Goal: Information Seeking & Learning: Learn about a topic

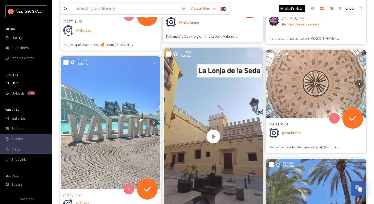
scroll to position [2287, 0]
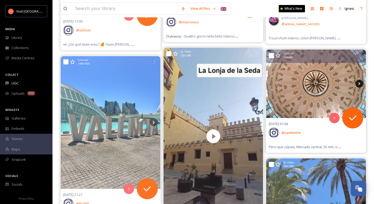
click at [360, 82] on icon at bounding box center [359, 84] width 8 height 8
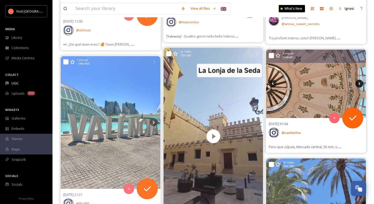
click at [360, 84] on icon at bounding box center [359, 84] width 8 height 8
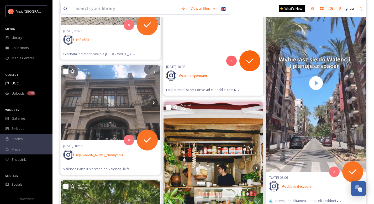
scroll to position [2342, 0]
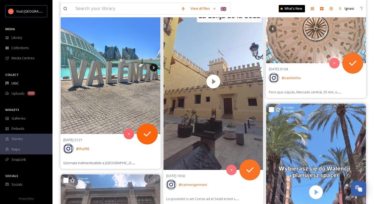
click at [153, 68] on icon at bounding box center [154, 67] width 2 height 3
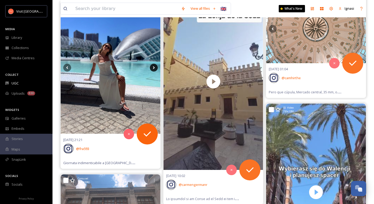
click at [153, 68] on icon at bounding box center [154, 67] width 2 height 3
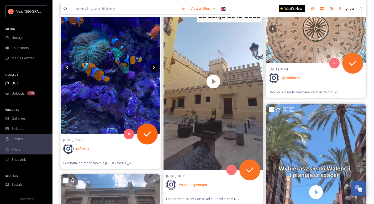
click at [153, 68] on icon at bounding box center [154, 67] width 2 height 3
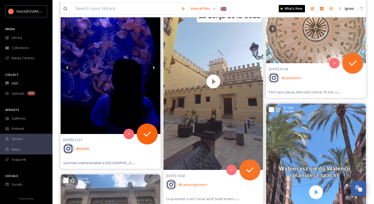
click at [153, 68] on icon at bounding box center [154, 67] width 2 height 3
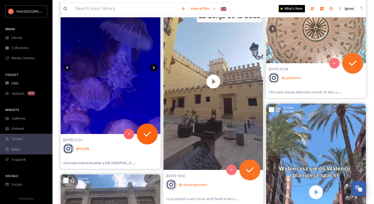
click at [153, 68] on icon at bounding box center [154, 67] width 2 height 3
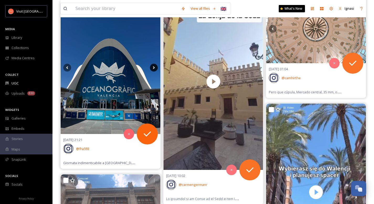
click at [153, 68] on icon at bounding box center [154, 67] width 2 height 3
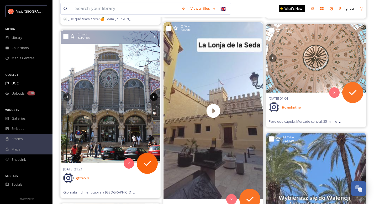
scroll to position [2311, 0]
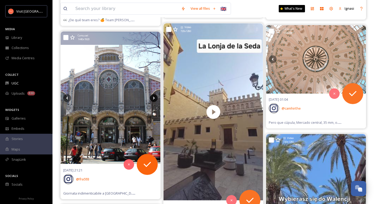
click at [154, 100] on icon at bounding box center [154, 98] width 8 height 8
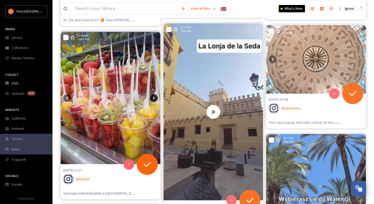
click at [154, 99] on icon at bounding box center [154, 98] width 8 height 8
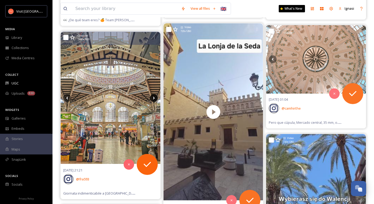
click at [154, 99] on icon at bounding box center [154, 98] width 8 height 8
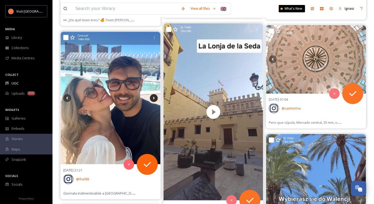
click at [154, 99] on icon at bounding box center [154, 98] width 8 height 8
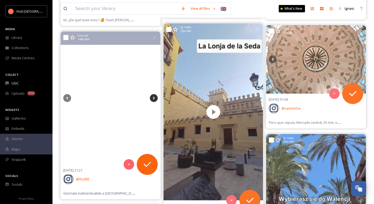
click at [154, 99] on icon at bounding box center [154, 98] width 8 height 8
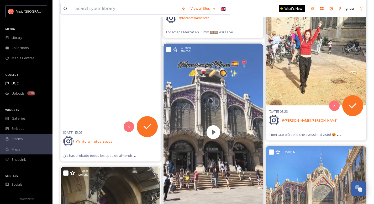
scroll to position [2789, 0]
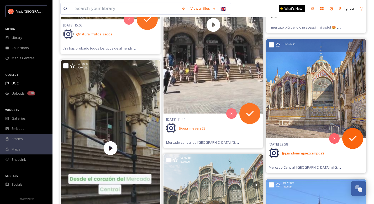
click at [318, 77] on img at bounding box center [316, 89] width 100 height 100
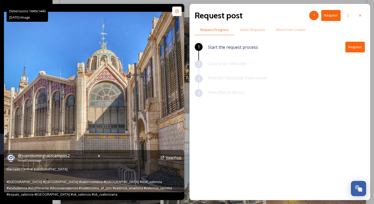
click at [174, 158] on span "View Post" at bounding box center [174, 157] width 16 height 5
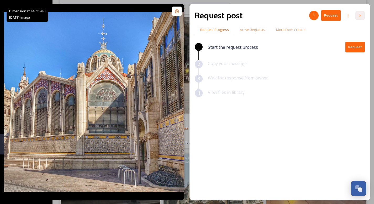
click at [358, 18] on div at bounding box center [359, 15] width 9 height 9
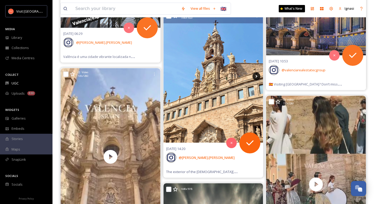
scroll to position [3442, 0]
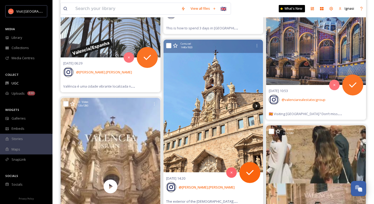
click at [256, 107] on icon at bounding box center [256, 106] width 2 height 3
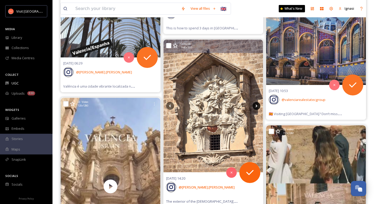
click at [256, 107] on icon at bounding box center [256, 106] width 2 height 3
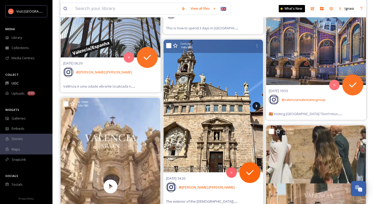
click at [256, 107] on icon at bounding box center [256, 106] width 2 height 3
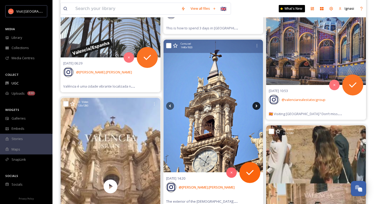
click at [256, 107] on icon at bounding box center [256, 106] width 2 height 3
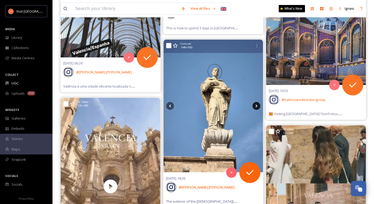
click at [256, 107] on icon at bounding box center [256, 106] width 2 height 3
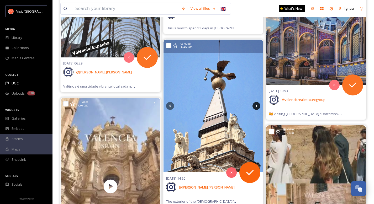
click at [256, 107] on icon at bounding box center [256, 106] width 2 height 3
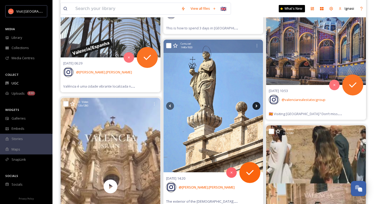
click at [256, 107] on icon at bounding box center [256, 106] width 2 height 3
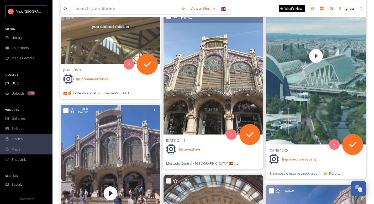
scroll to position [4037, 0]
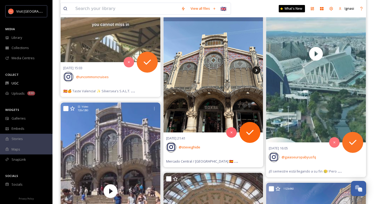
click at [255, 69] on icon at bounding box center [256, 70] width 8 height 8
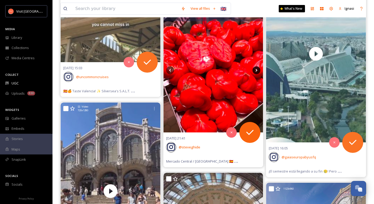
click at [256, 71] on icon at bounding box center [256, 70] width 2 height 3
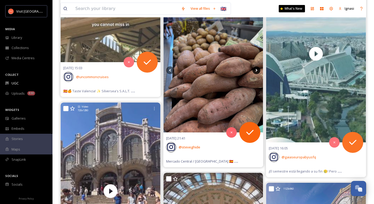
click at [256, 71] on icon at bounding box center [256, 70] width 2 height 3
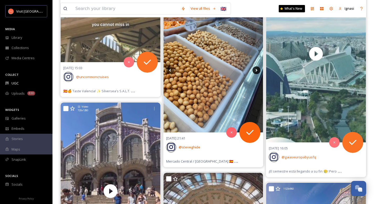
click at [255, 70] on icon at bounding box center [256, 70] width 8 height 8
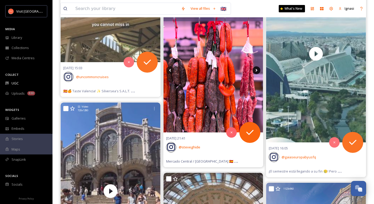
click at [255, 71] on icon at bounding box center [256, 70] width 8 height 8
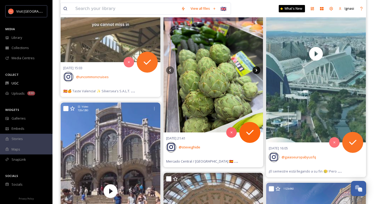
click at [255, 71] on icon at bounding box center [256, 70] width 8 height 8
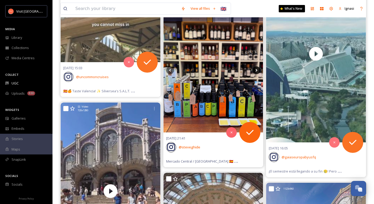
click at [255, 71] on icon at bounding box center [256, 70] width 8 height 8
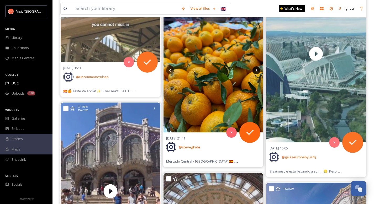
click at [255, 71] on icon at bounding box center [256, 70] width 8 height 8
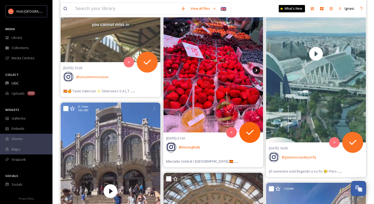
click at [255, 71] on icon at bounding box center [256, 70] width 8 height 8
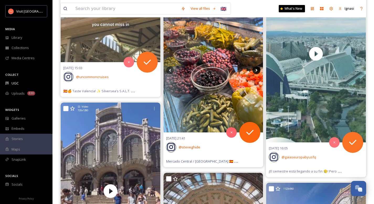
click at [255, 71] on icon at bounding box center [256, 70] width 8 height 8
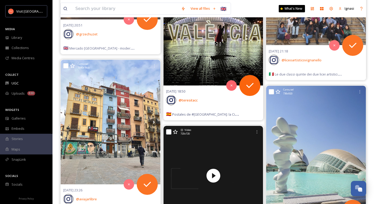
scroll to position [5015, 0]
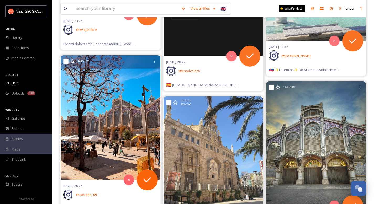
click at [123, 110] on img at bounding box center [111, 117] width 100 height 125
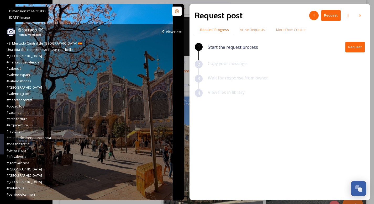
click at [166, 32] on div "@ corrado_09 Posted [DATE] View Post" at bounding box center [94, 32] width 175 height 10
click at [169, 33] on span "View Post" at bounding box center [174, 31] width 16 height 5
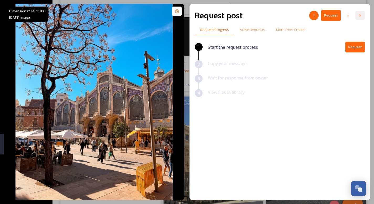
click at [360, 14] on icon at bounding box center [360, 15] width 4 height 4
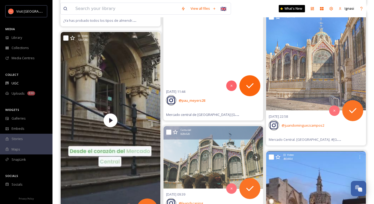
scroll to position [2817, 0]
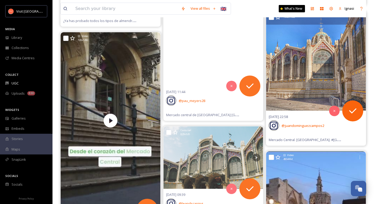
click at [305, 87] on img at bounding box center [316, 61] width 100 height 100
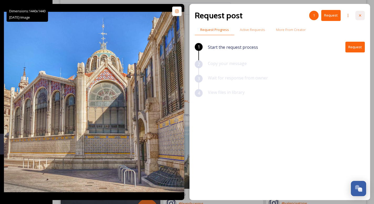
click at [360, 17] on icon at bounding box center [360, 15] width 4 height 4
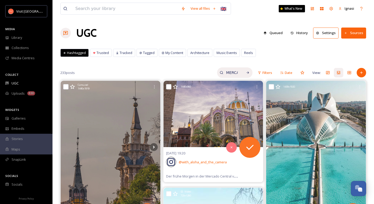
click at [231, 73] on input "MERCADO CENTRAL" at bounding box center [231, 72] width 17 height 10
click at [231, 73] on input "MERCADO CENTRAL" at bounding box center [220, 72] width 39 height 10
type input "M"
type input "[PERSON_NAME]"
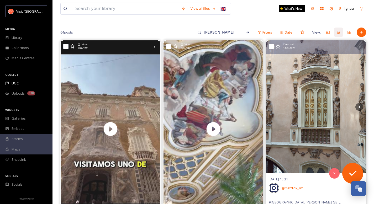
scroll to position [35, 0]
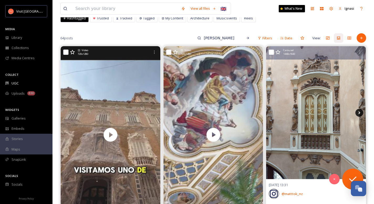
click at [358, 114] on icon at bounding box center [359, 113] width 8 height 8
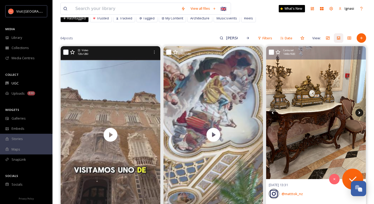
click at [358, 114] on icon at bounding box center [359, 113] width 8 height 8
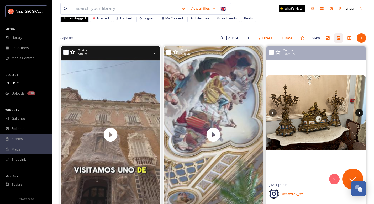
click at [358, 114] on icon at bounding box center [359, 113] width 8 height 8
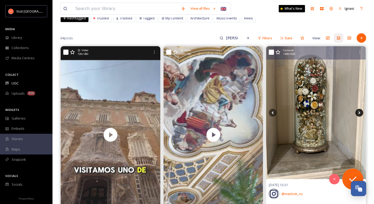
click at [358, 114] on icon at bounding box center [359, 113] width 8 height 8
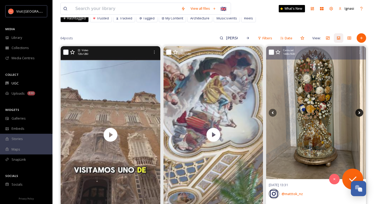
click at [358, 114] on icon at bounding box center [359, 113] width 8 height 8
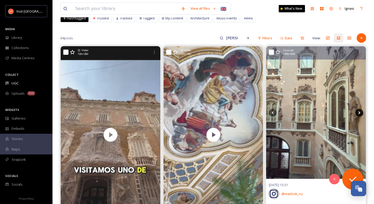
click at [358, 114] on icon at bounding box center [359, 113] width 8 height 8
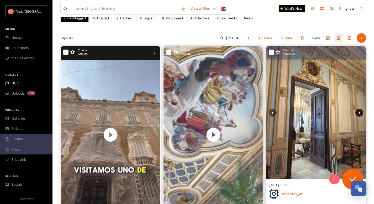
click at [358, 114] on icon at bounding box center [359, 113] width 8 height 8
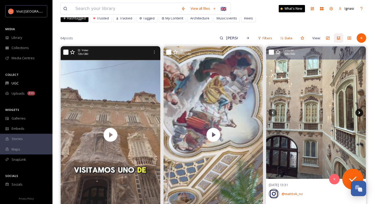
click at [358, 114] on icon at bounding box center [359, 113] width 8 height 8
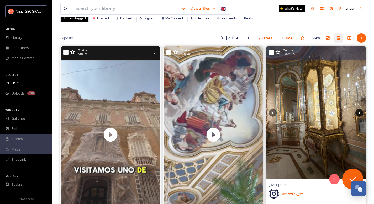
click at [358, 114] on icon at bounding box center [359, 113] width 8 height 8
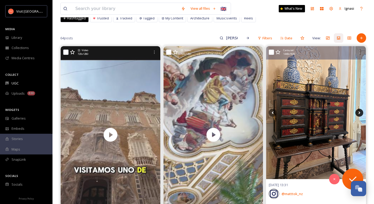
click at [358, 114] on icon at bounding box center [359, 113] width 8 height 8
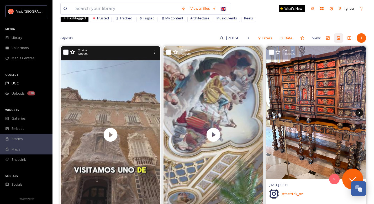
click at [358, 114] on icon at bounding box center [359, 113] width 8 height 8
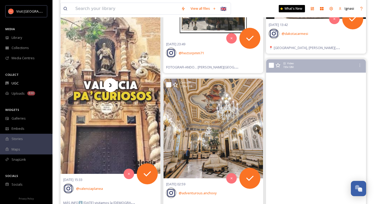
scroll to position [502, 0]
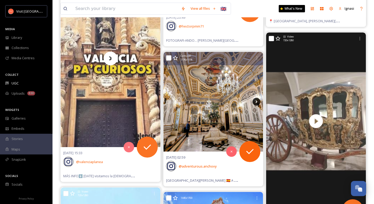
click at [256, 104] on icon at bounding box center [256, 102] width 8 height 8
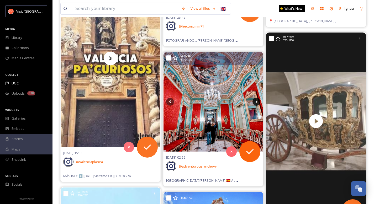
click at [256, 102] on icon at bounding box center [256, 102] width 8 height 8
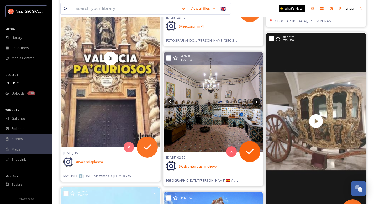
click at [256, 102] on icon at bounding box center [256, 102] width 8 height 8
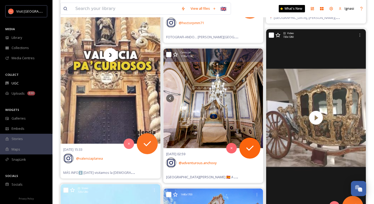
scroll to position [504, 0]
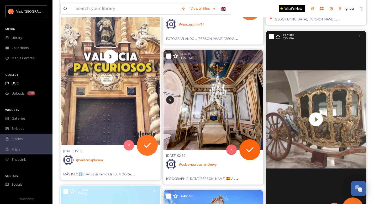
click at [171, 102] on icon at bounding box center [170, 100] width 8 height 8
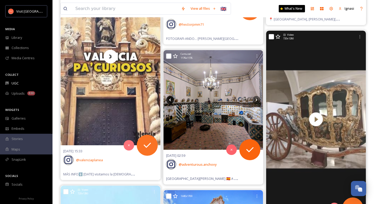
click at [171, 102] on icon at bounding box center [170, 100] width 8 height 8
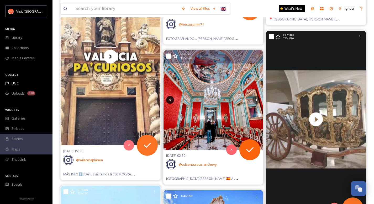
click at [171, 102] on icon at bounding box center [170, 100] width 8 height 8
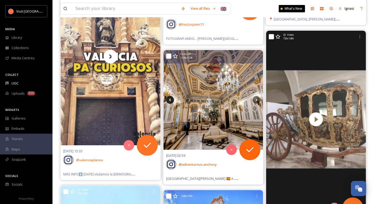
click at [171, 102] on icon at bounding box center [170, 100] width 8 height 8
click at [205, 110] on img at bounding box center [213, 100] width 100 height 100
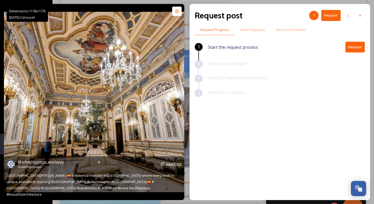
click at [173, 166] on span "View Post" at bounding box center [174, 164] width 16 height 5
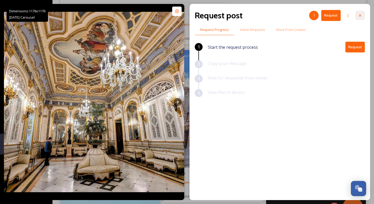
click at [361, 14] on icon at bounding box center [360, 15] width 4 height 4
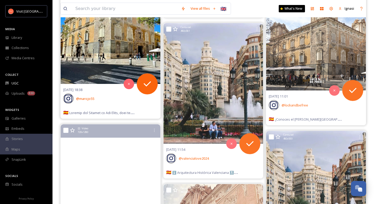
scroll to position [2339, 0]
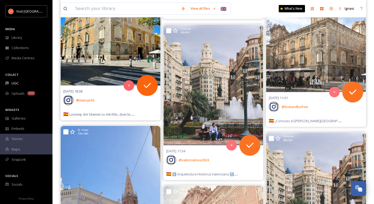
click at [105, 54] on img at bounding box center [111, 23] width 100 height 125
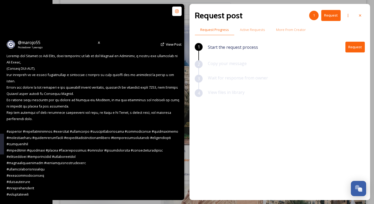
scroll to position [2175, 0]
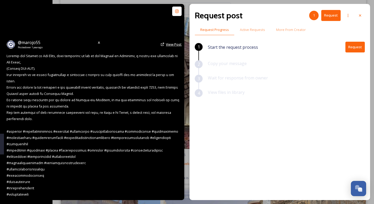
click at [173, 47] on span "View Post" at bounding box center [174, 44] width 16 height 5
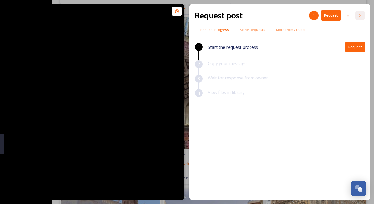
click at [358, 15] on icon at bounding box center [360, 15] width 4 height 4
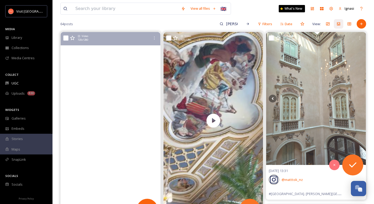
scroll to position [215, 0]
